Goal: Task Accomplishment & Management: Manage account settings

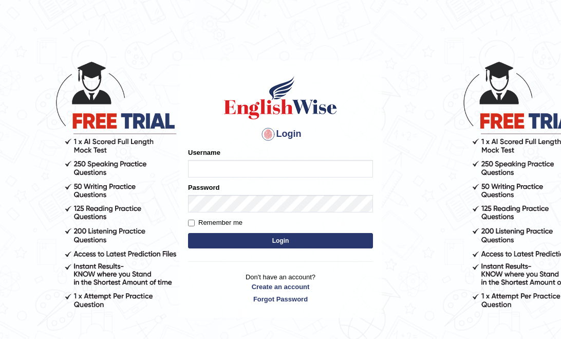
click at [229, 168] on input "Username" at bounding box center [280, 168] width 185 height 17
